Goal: Information Seeking & Learning: Learn about a topic

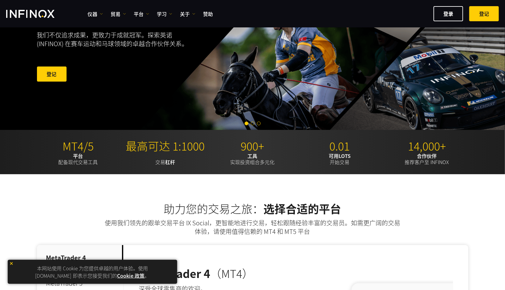
scroll to position [62, 0]
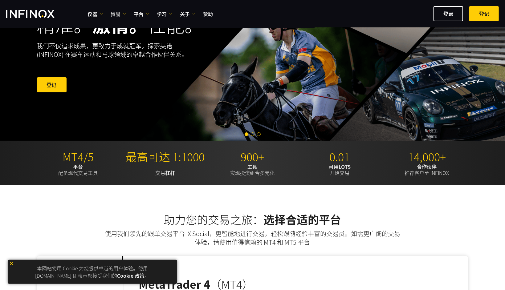
click at [118, 13] on font "贸易" at bounding box center [116, 13] width 10 height 7
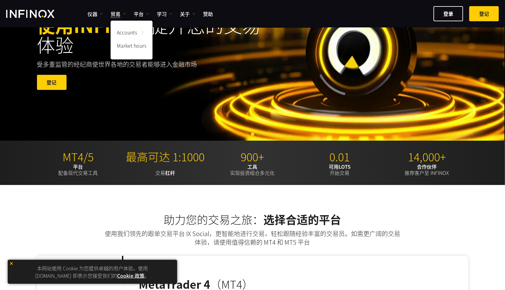
scroll to position [0, 0]
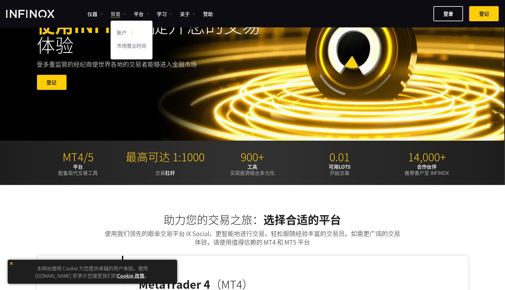
click at [120, 13] on font "贸易" at bounding box center [116, 13] width 10 height 7
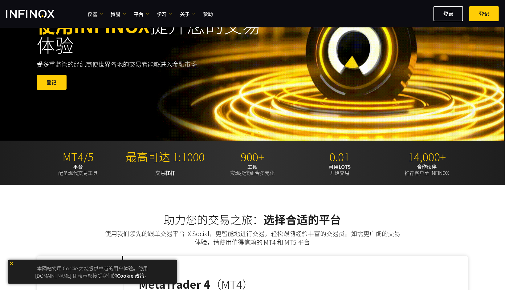
click at [99, 13] on link "仪器" at bounding box center [94, 13] width 15 height 7
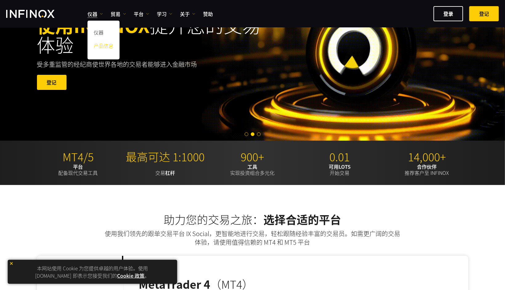
click at [108, 50] on link "产品信息" at bounding box center [103, 46] width 32 height 13
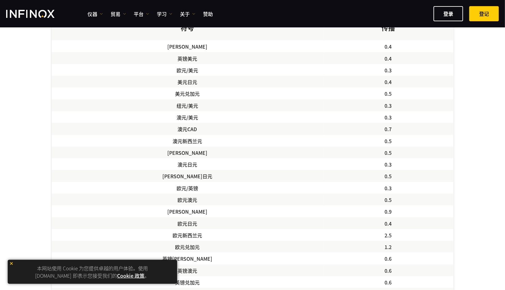
scroll to position [277, 0]
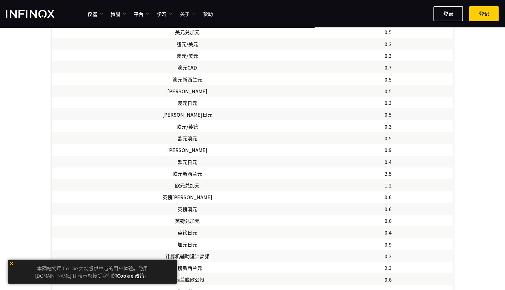
click at [189, 12] on font "关于" at bounding box center [185, 13] width 10 height 7
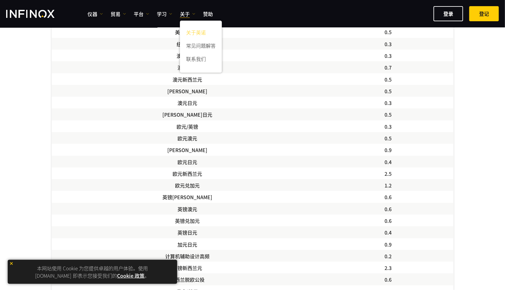
scroll to position [0, 0]
click at [164, 15] on font "学习" at bounding box center [162, 13] width 10 height 7
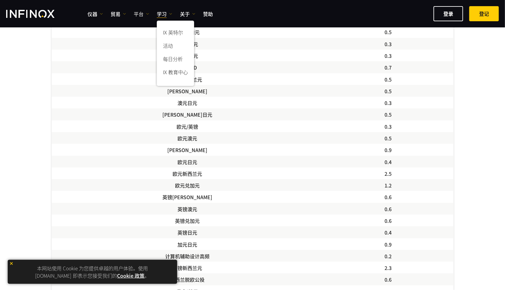
click at [145, 13] on link "平台" at bounding box center [141, 13] width 15 height 7
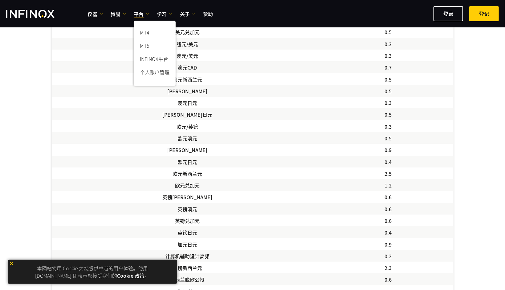
click at [126, 13] on ul "仪器 仪器 产品信息 贸易 账户 演示" at bounding box center [149, 13] width 125 height 7
click at [121, 13] on link "贸易" at bounding box center [118, 13] width 15 height 7
click at [188, 14] on font "关于" at bounding box center [185, 13] width 10 height 7
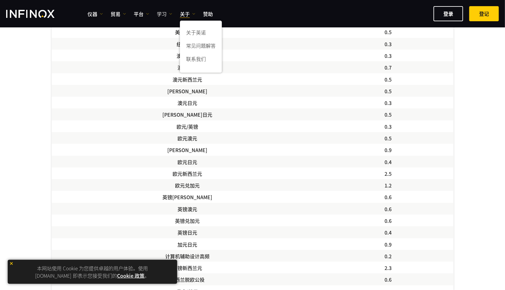
click at [166, 15] on font "学习" at bounding box center [162, 13] width 10 height 7
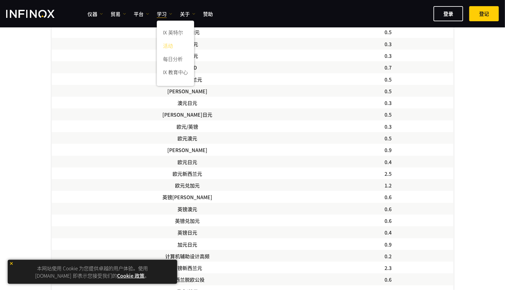
click at [168, 44] on font "活动" at bounding box center [168, 45] width 10 height 7
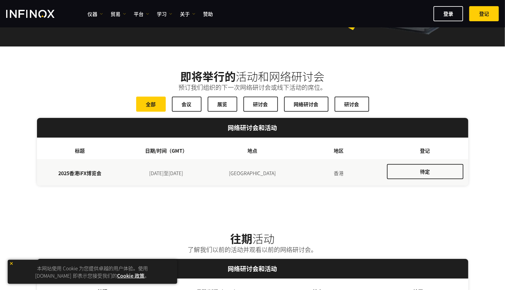
scroll to position [62, 0]
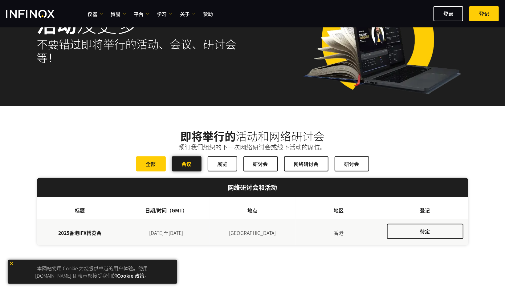
click at [187, 164] on span at bounding box center [187, 164] width 0 height 0
click at [160, 163] on link "全部" at bounding box center [151, 163] width 30 height 15
click at [187, 164] on span at bounding box center [187, 164] width 0 height 0
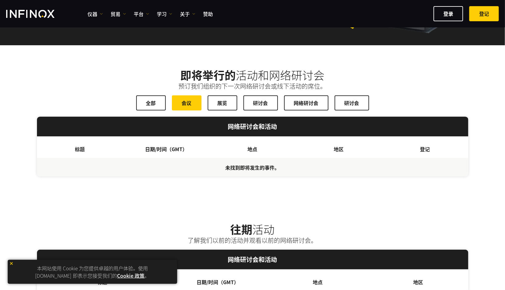
scroll to position [0, 0]
